Goal: Information Seeking & Learning: Find specific fact

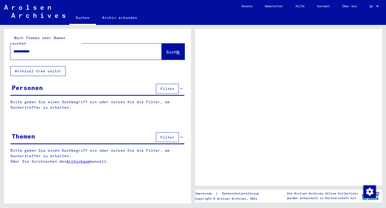
type input "**********"
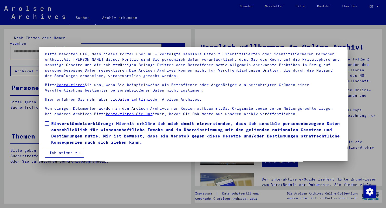
scroll to position [36, 0]
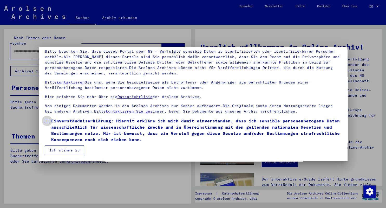
drag, startPoint x: 46, startPoint y: 122, endPoint x: 54, endPoint y: 141, distance: 20.8
click at [47, 124] on label "Einverständniserklärung: Hiermit erkläre ich mich damit einverstanden, dass ich…" at bounding box center [193, 130] width 296 height 25
click at [47, 121] on span at bounding box center [47, 121] width 4 height 4
click at [57, 151] on button "Ich stimme zu" at bounding box center [64, 151] width 39 height 10
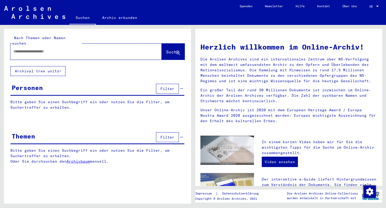
click at [61, 49] on input "text" at bounding box center [80, 51] width 133 height 5
type input "**********"
click at [166, 49] on span "Suche" at bounding box center [172, 51] width 13 height 5
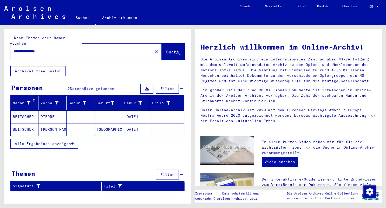
click at [139, 111] on mat-cell "[DATE]" at bounding box center [136, 117] width 28 height 12
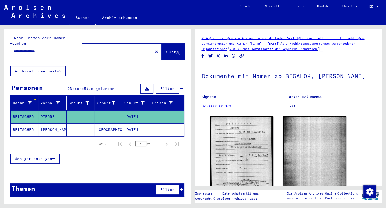
click at [141, 125] on mat-cell "[DATE]" at bounding box center [136, 130] width 28 height 13
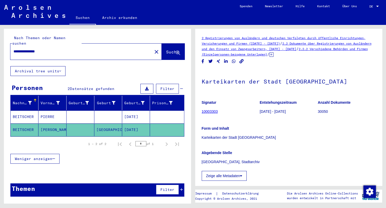
click at [268, 56] on link "2.2.2 Verschiedene Behörden und Firmen (Einzelpersonen-bezogene Unterlagen)" at bounding box center [285, 51] width 166 height 9
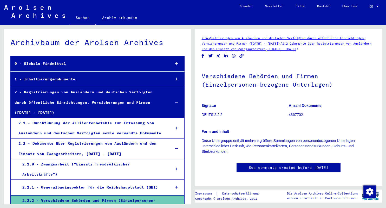
click at [134, 119] on div "2.1 - Durchführung der Alliiertenbefehle zur Erfassung von Ausländern und deuts…" at bounding box center [91, 128] width 152 height 20
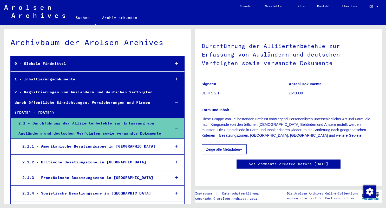
scroll to position [29, 0]
click at [122, 173] on div "2.1.3 - Französische Besatzungszone in [GEOGRAPHIC_DATA]" at bounding box center [92, 178] width 148 height 10
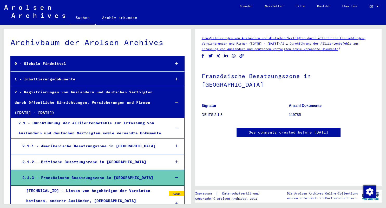
click at [77, 24] on link "Suchen" at bounding box center [82, 18] width 27 height 14
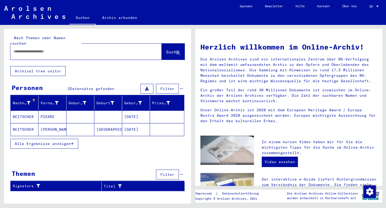
click at [139, 112] on mat-cell "[DATE]" at bounding box center [136, 117] width 28 height 12
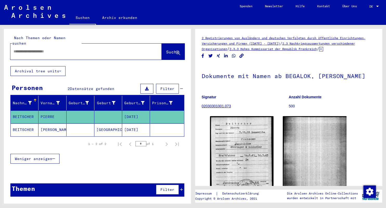
click at [129, 124] on mat-cell "[DATE]" at bounding box center [136, 130] width 28 height 13
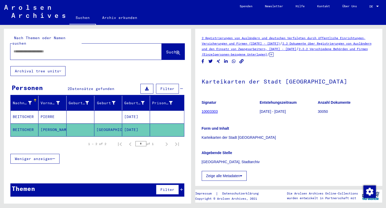
click at [142, 114] on mat-cell "[DATE]" at bounding box center [136, 117] width 28 height 13
